Goal: Check status: Check status

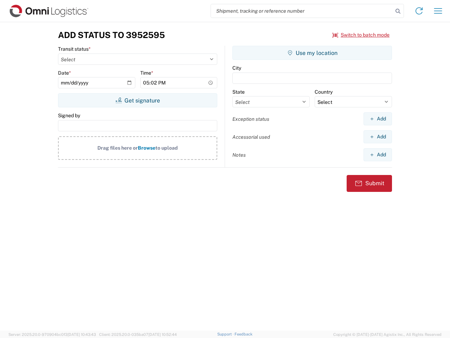
click at [302, 11] on input "search" at bounding box center [302, 10] width 182 height 13
click at [398, 11] on icon at bounding box center [398, 11] width 10 height 10
click at [419, 11] on icon at bounding box center [418, 10] width 11 height 11
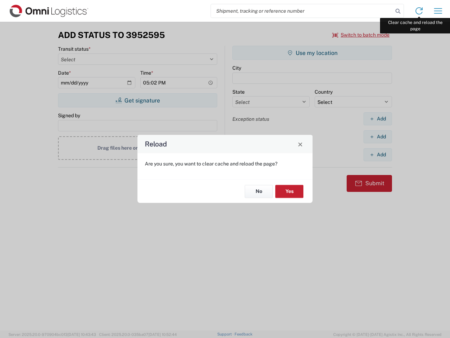
click at [438, 11] on div "Reload Are you sure, you want to clear cache and reload the page? No Yes" at bounding box center [225, 169] width 450 height 338
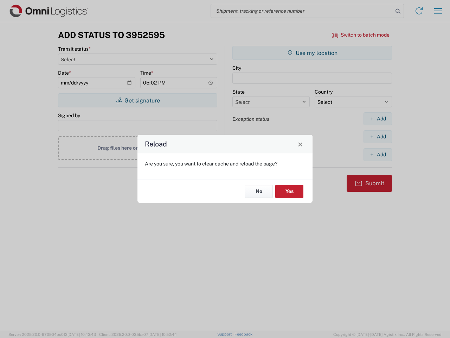
click at [361, 35] on div "Reload Are you sure, you want to clear cache and reload the page? No Yes" at bounding box center [225, 169] width 450 height 338
click at [137, 100] on div "Reload Are you sure, you want to clear cache and reload the page? No Yes" at bounding box center [225, 169] width 450 height 338
click at [312, 53] on div "Reload Are you sure, you want to clear cache and reload the page? No Yes" at bounding box center [225, 169] width 450 height 338
click at [378, 118] on div "Reload Are you sure, you want to clear cache and reload the page? No Yes" at bounding box center [225, 169] width 450 height 338
click at [378, 136] on div "Reload Are you sure, you want to clear cache and reload the page? No Yes" at bounding box center [225, 169] width 450 height 338
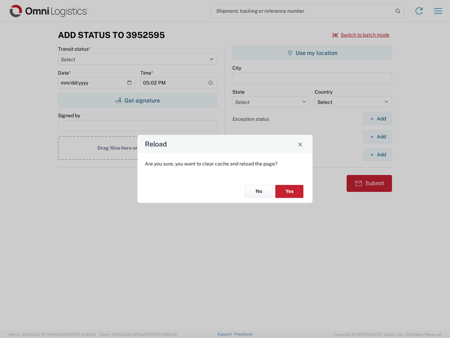
click at [378, 154] on div "Reload Are you sure, you want to clear cache and reload the page? No Yes" at bounding box center [225, 169] width 450 height 338
